Goal: Task Accomplishment & Management: Complete application form

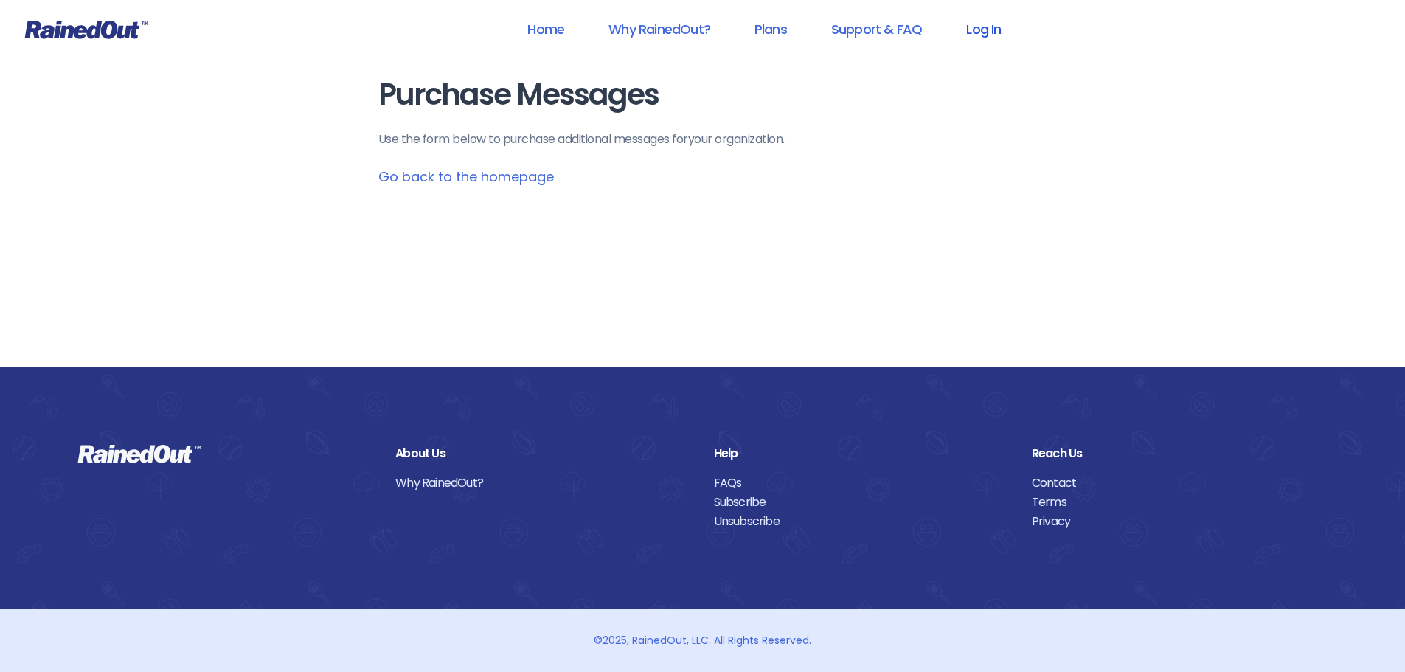
click at [996, 29] on link "Log In" at bounding box center [983, 29] width 73 height 33
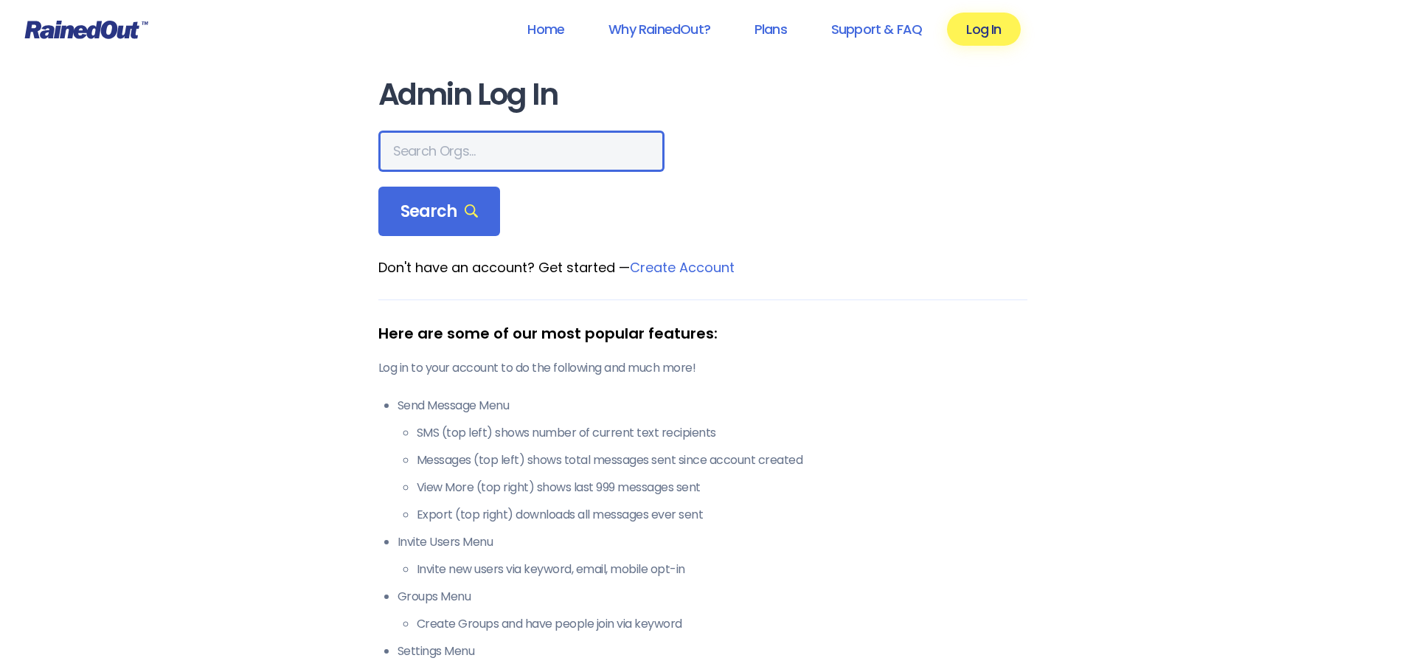
click at [463, 153] on input "text" at bounding box center [521, 151] width 286 height 41
type input "The [GEOGRAPHIC_DATA]"
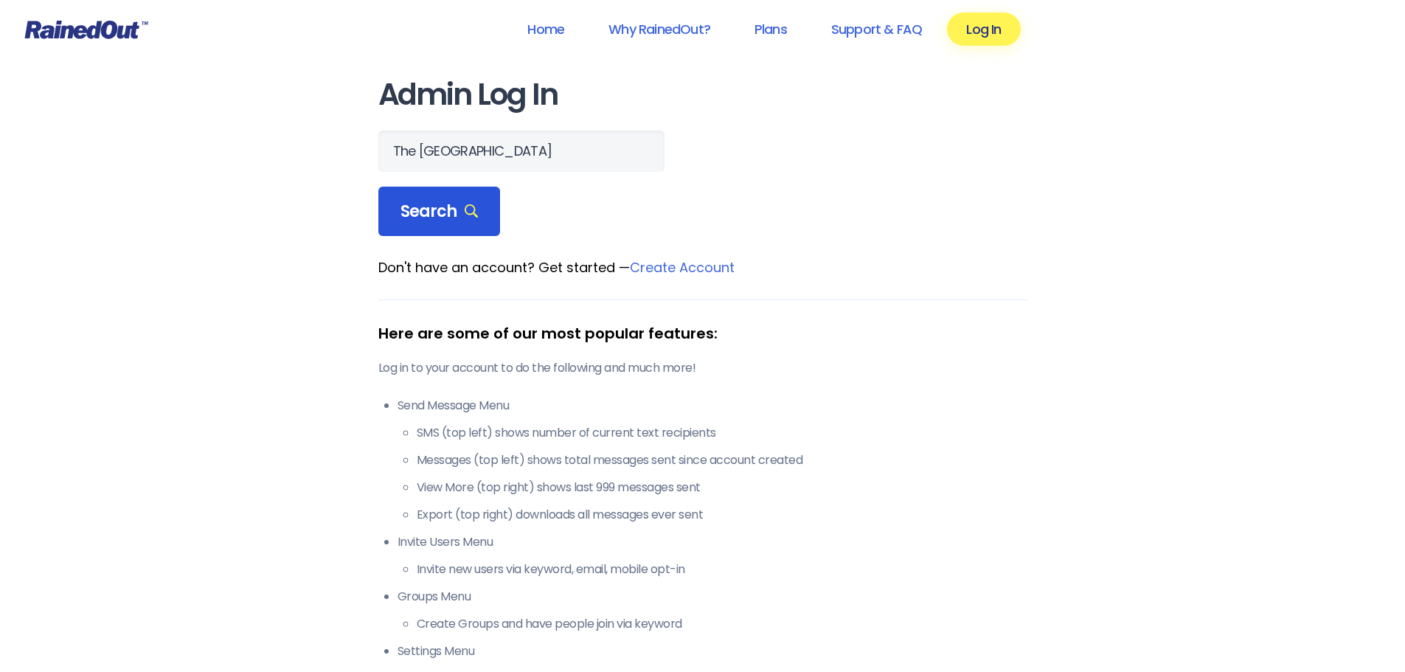
drag, startPoint x: 456, startPoint y: 206, endPoint x: 448, endPoint y: 205, distance: 9.0
click at [456, 206] on span "Search" at bounding box center [439, 211] width 78 height 21
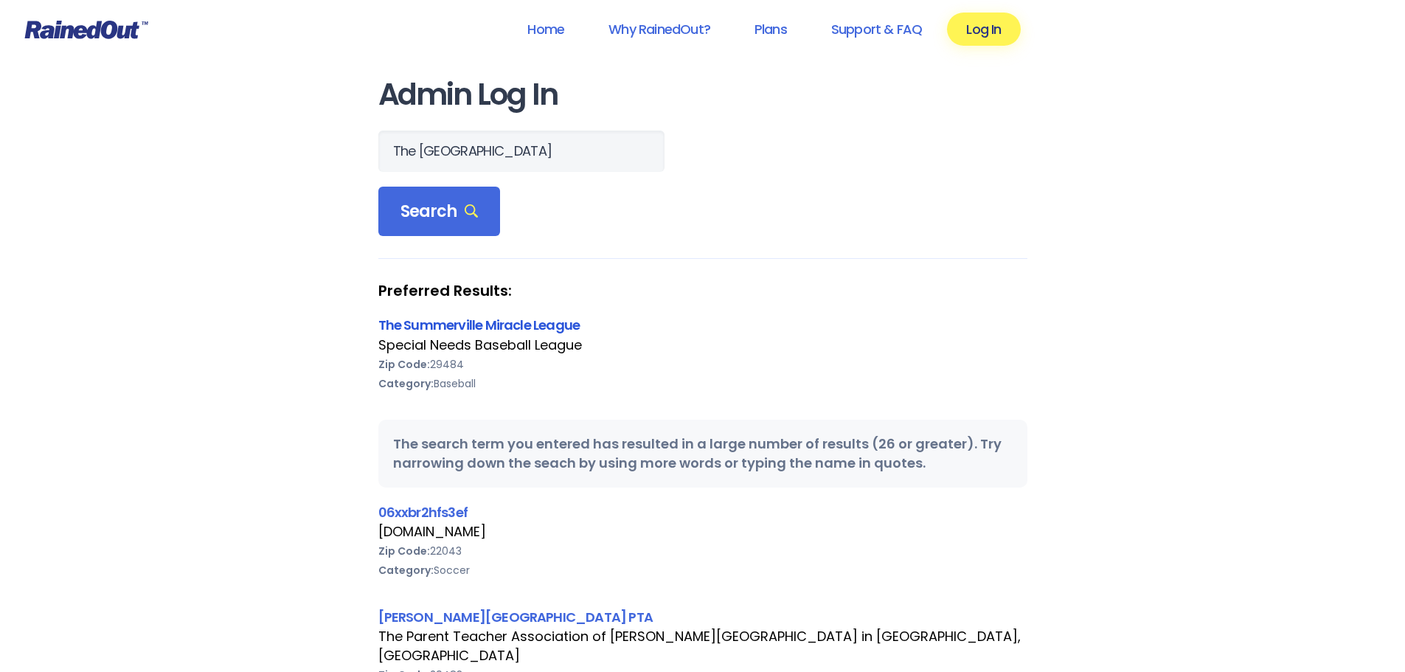
click at [546, 327] on link "The Summerville Miracle League" at bounding box center [479, 325] width 202 height 18
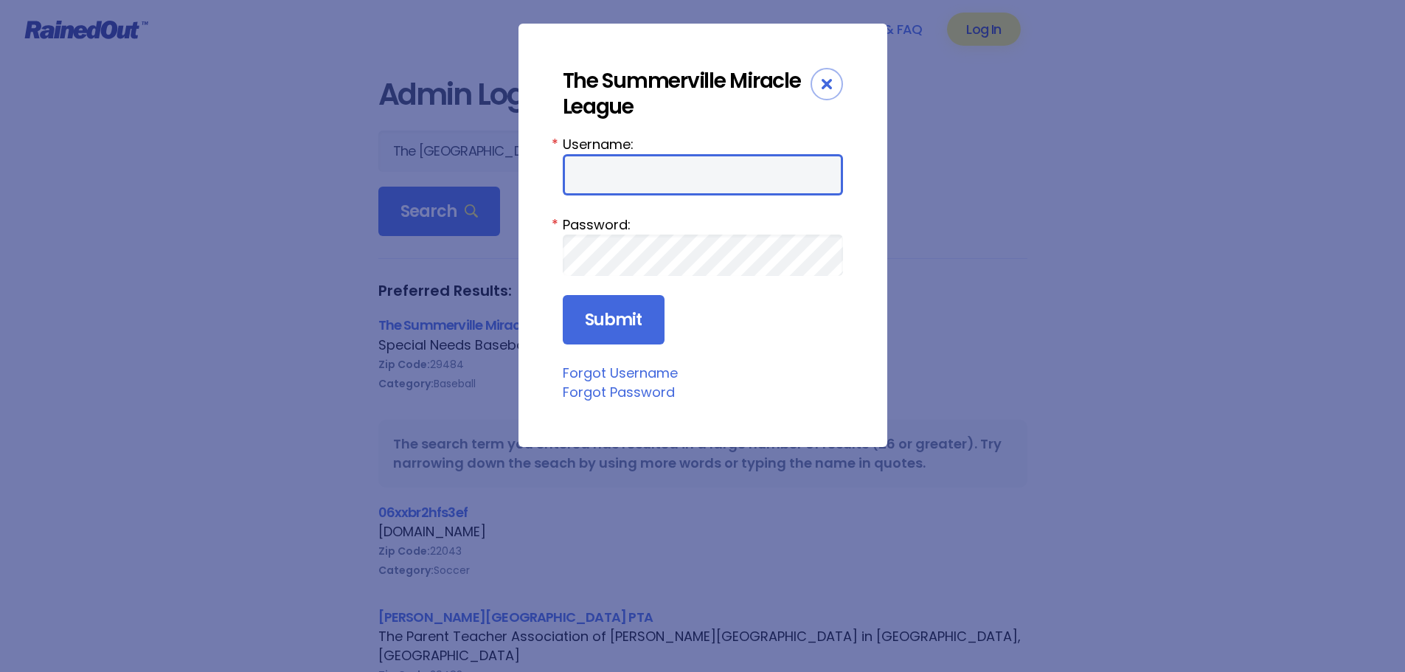
click at [600, 171] on input "Username:" at bounding box center [703, 174] width 280 height 41
type input "SMLBASEBALL"
drag, startPoint x: 654, startPoint y: 329, endPoint x: 676, endPoint y: 316, distance: 25.8
click at [653, 328] on input "Submit" at bounding box center [614, 320] width 102 height 50
